Goal: Task Accomplishment & Management: Manage account settings

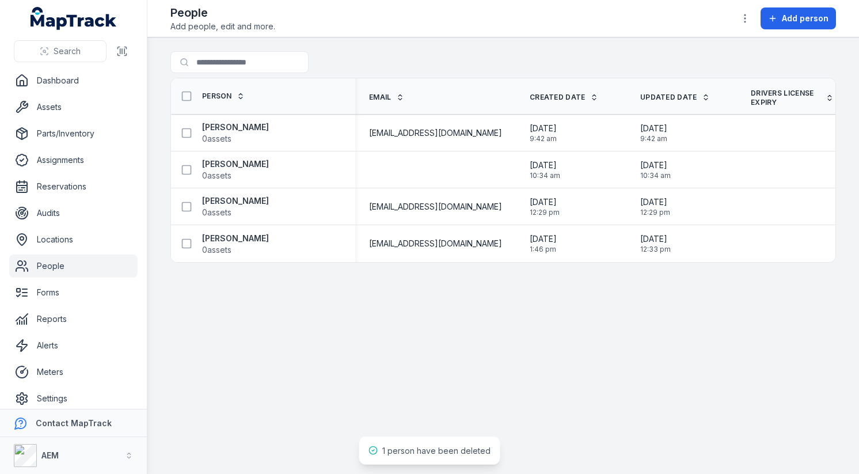
click at [110, 409] on footer "Contact MapTrack AEM AEM" at bounding box center [73, 441] width 147 height 65
click at [110, 398] on link "Settings" at bounding box center [73, 398] width 128 height 23
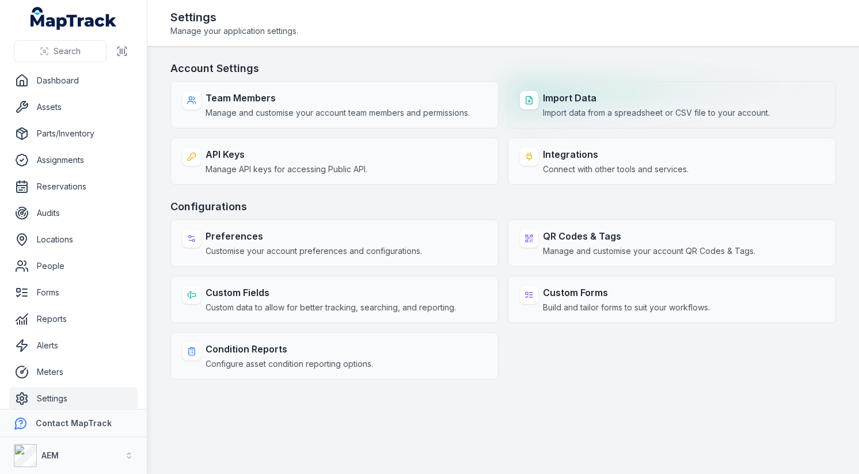
click at [621, 117] on span "Import data from a spreadsheet or CSV file to your account." at bounding box center [656, 113] width 227 height 12
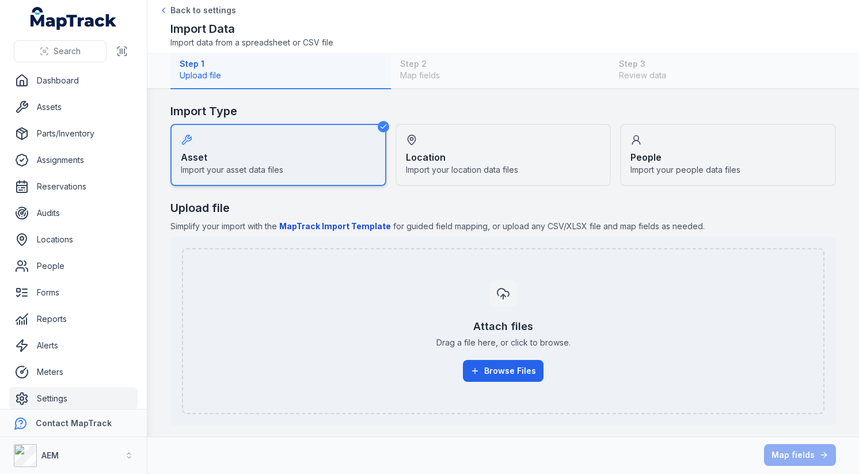
click at [512, 148] on div "Location Import your location data files" at bounding box center [503, 155] width 216 height 62
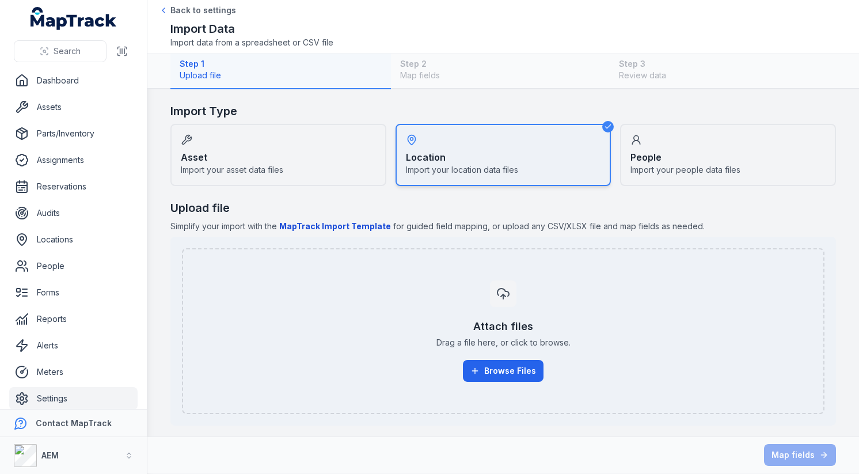
click at [691, 148] on div "People Import your people data files" at bounding box center [728, 155] width 216 height 62
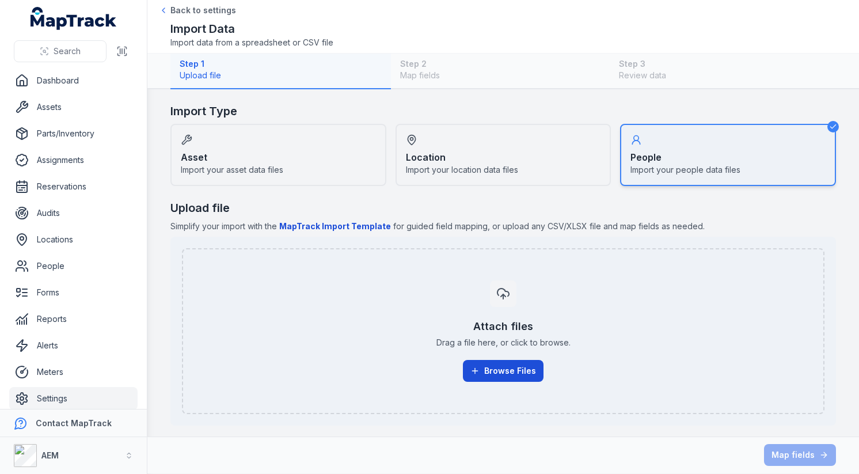
click at [524, 364] on button "Browse Files" at bounding box center [503, 371] width 81 height 22
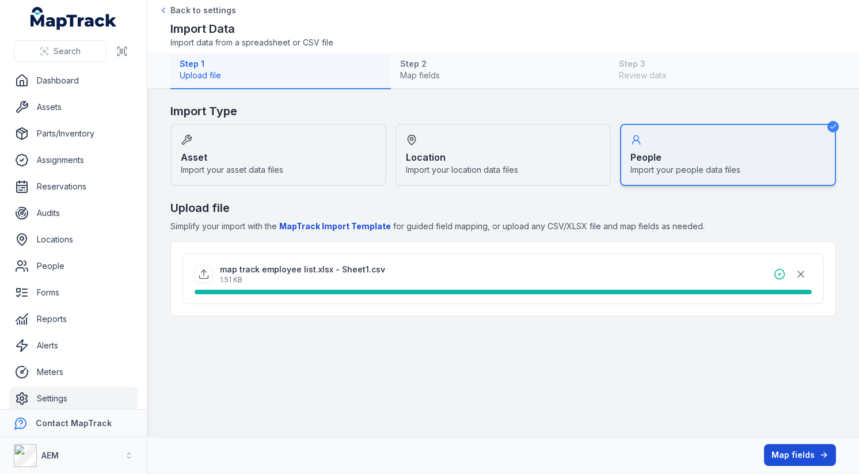
click at [787, 450] on button "Map fields" at bounding box center [800, 455] width 72 height 22
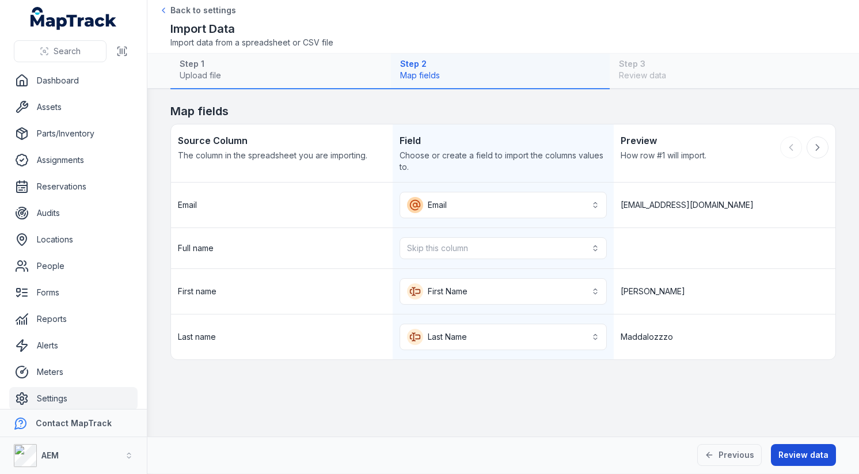
click at [798, 456] on button "Review data" at bounding box center [803, 455] width 65 height 22
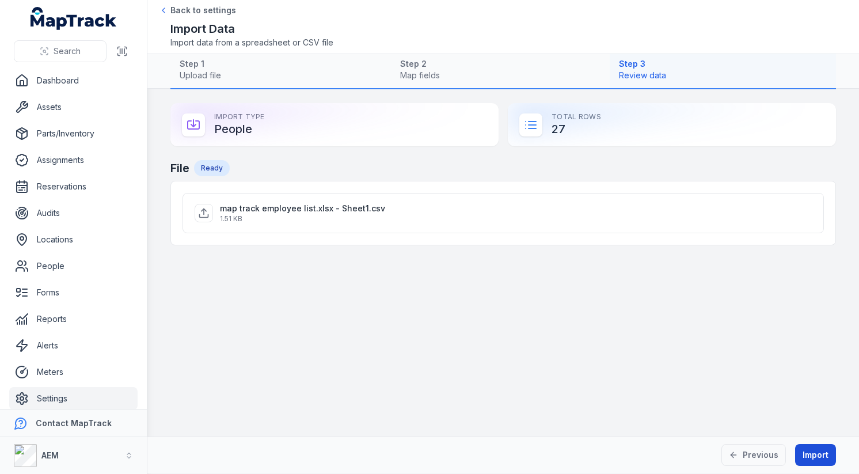
click at [807, 451] on button "Import" at bounding box center [815, 455] width 41 height 22
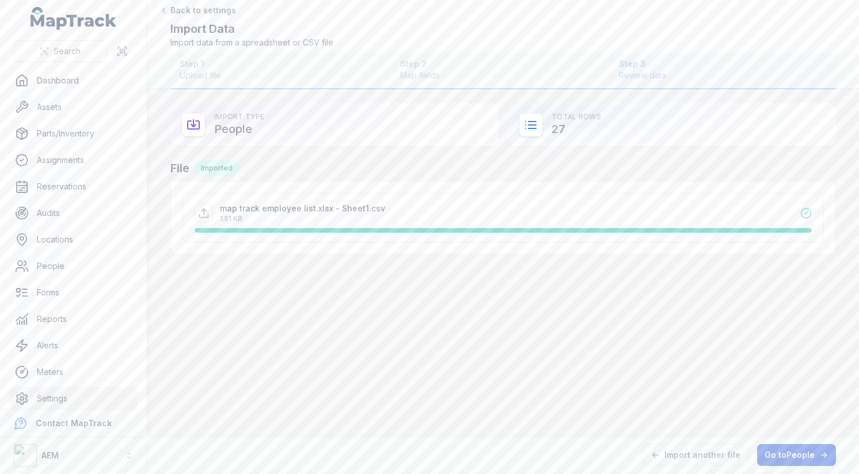
click at [786, 458] on link "Go to People" at bounding box center [796, 455] width 79 height 22
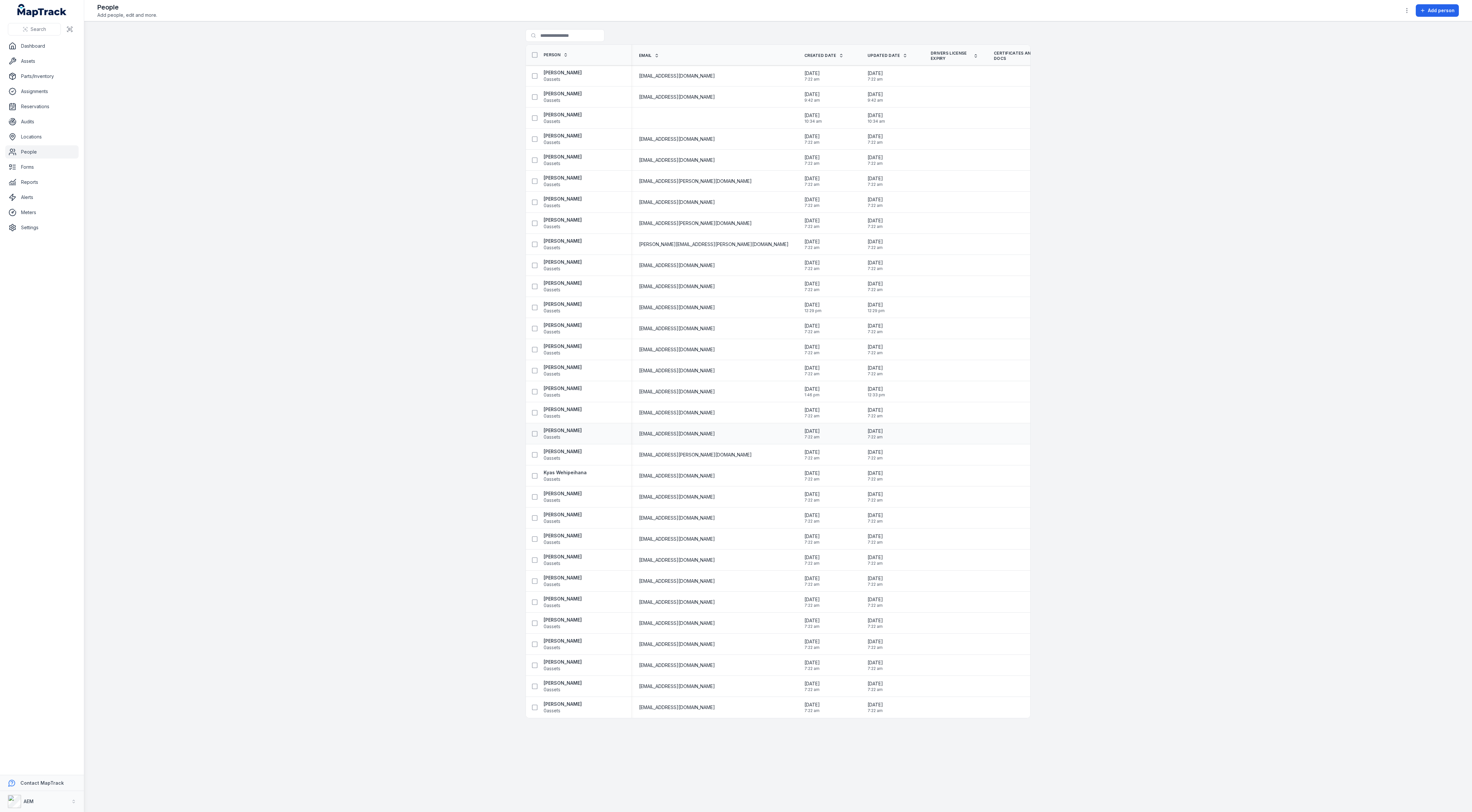
click at [490, 270] on td at bounding box center [1017, 434] width 63 height 21
